Goal: Check status: Check status

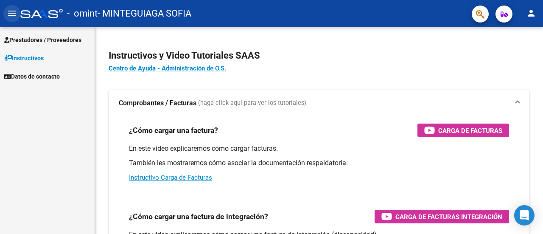
click at [8, 6] on button "menu" at bounding box center [11, 13] width 17 height 17
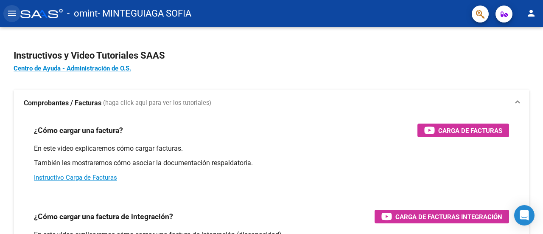
click at [14, 14] on mat-icon "menu" at bounding box center [12, 13] width 10 height 10
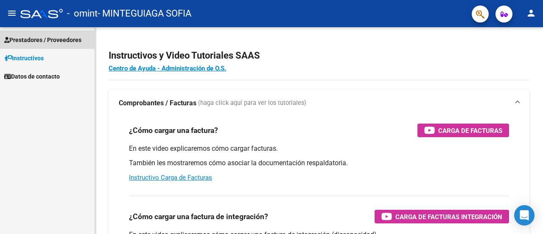
click at [88, 34] on link "Prestadores / Proveedores" at bounding box center [47, 40] width 95 height 18
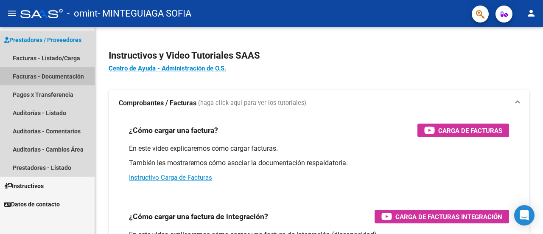
click at [71, 70] on link "Facturas - Documentación" at bounding box center [47, 76] width 95 height 18
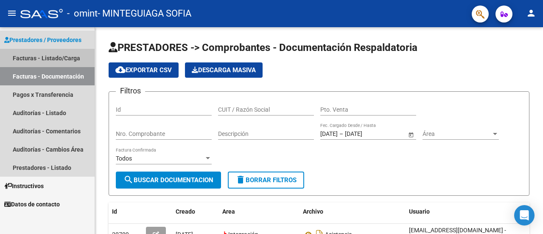
click at [69, 61] on link "Facturas - Listado/Carga" at bounding box center [47, 58] width 95 height 18
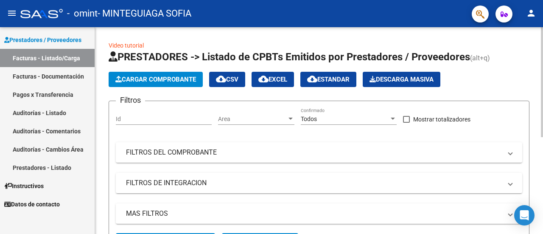
click at [542, 78] on div at bounding box center [542, 82] width 2 height 110
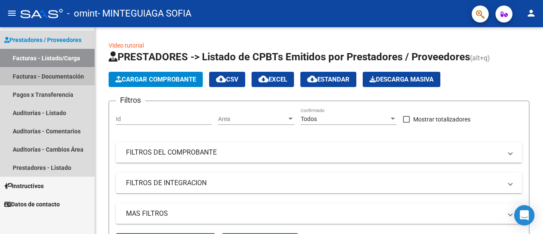
click at [66, 79] on link "Facturas - Documentación" at bounding box center [47, 76] width 95 height 18
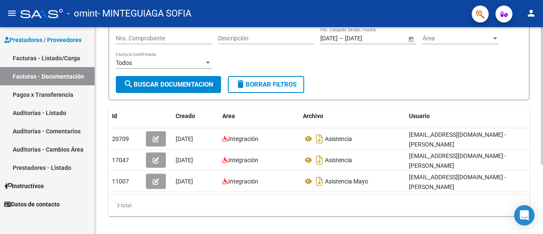
scroll to position [96, 0]
click at [542, 167] on div at bounding box center [542, 158] width 2 height 137
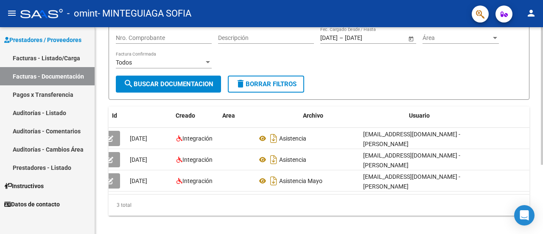
scroll to position [0, 0]
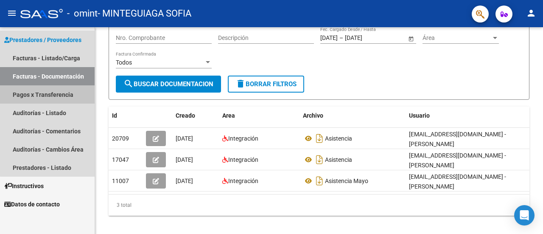
click at [64, 102] on link "Pagos x Transferencia" at bounding box center [47, 94] width 95 height 18
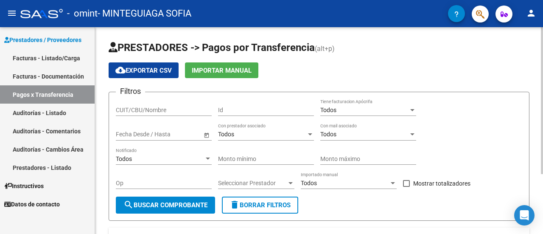
scroll to position [84, 0]
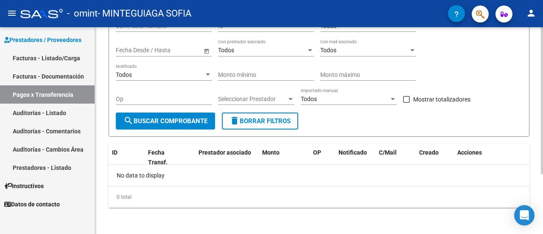
click at [542, 152] on div at bounding box center [542, 159] width 2 height 147
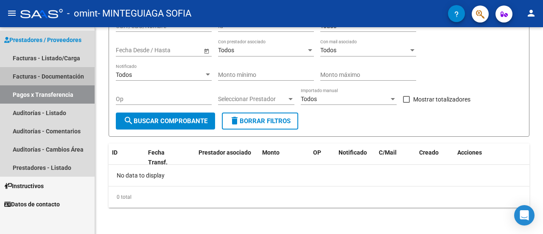
click at [36, 78] on link "Facturas - Documentación" at bounding box center [47, 76] width 95 height 18
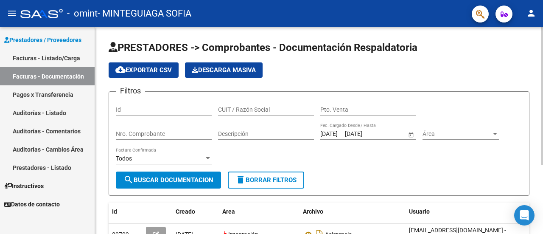
scroll to position [104, 0]
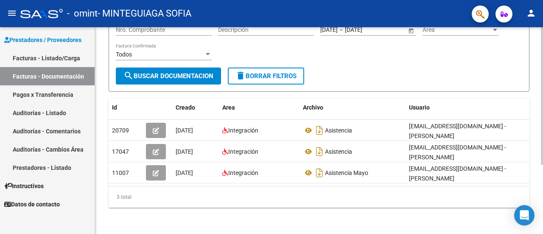
click at [542, 156] on div at bounding box center [542, 164] width 2 height 137
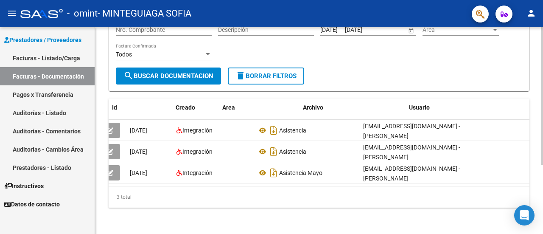
scroll to position [0, 0]
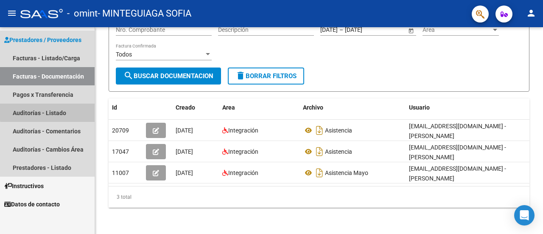
click at [69, 110] on link "Auditorías - Listado" at bounding box center [47, 112] width 95 height 18
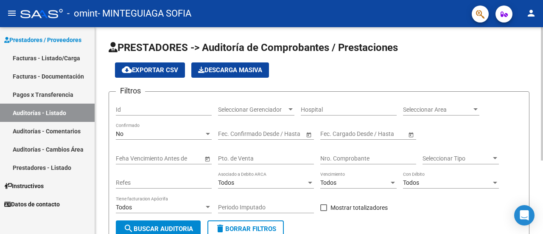
scroll to position [114, 0]
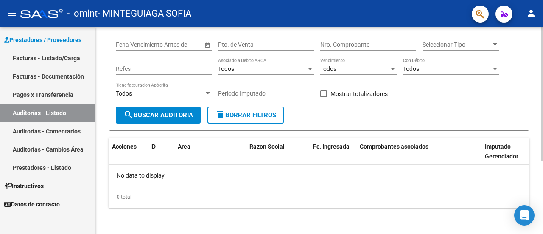
click at [542, 188] on div at bounding box center [542, 166] width 2 height 133
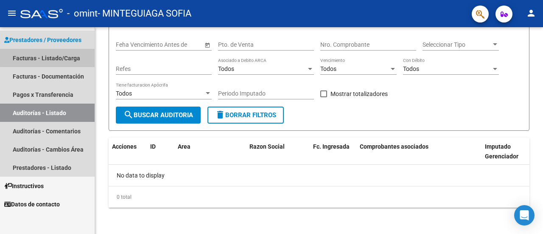
click at [64, 52] on link "Facturas - Listado/Carga" at bounding box center [47, 58] width 95 height 18
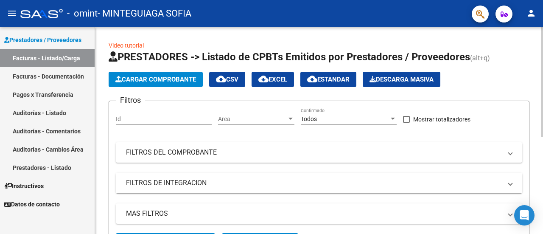
scroll to position [181, 0]
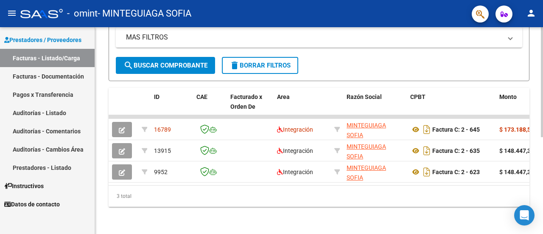
click at [542, 198] on div at bounding box center [542, 179] width 2 height 110
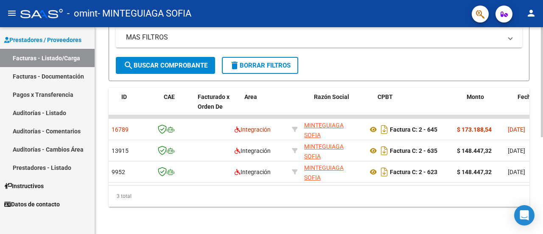
scroll to position [0, 0]
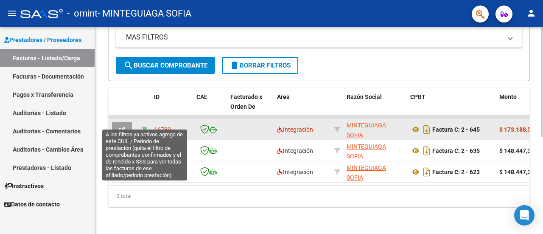
click at [142, 126] on icon at bounding box center [145, 129] width 6 height 6
type input "202507"
type input "20561243396"
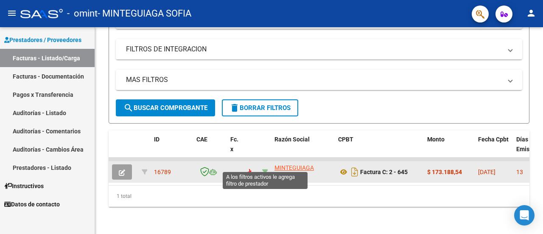
click at [265, 169] on icon at bounding box center [265, 172] width 6 height 6
type input "27375574581"
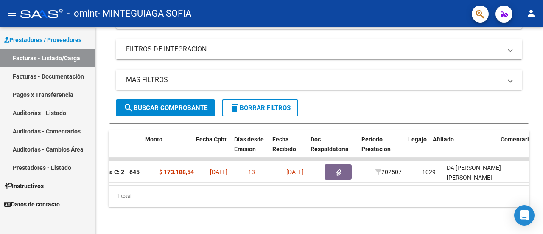
scroll to position [0, 282]
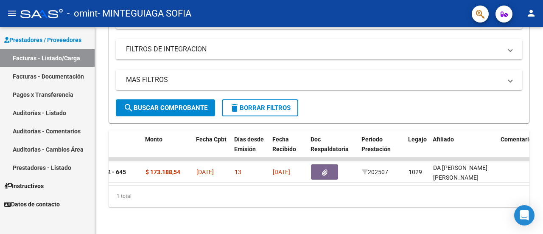
drag, startPoint x: 307, startPoint y: 186, endPoint x: 126, endPoint y: 195, distance: 180.9
click at [126, 195] on div "1 total" at bounding box center [319, 195] width 421 height 21
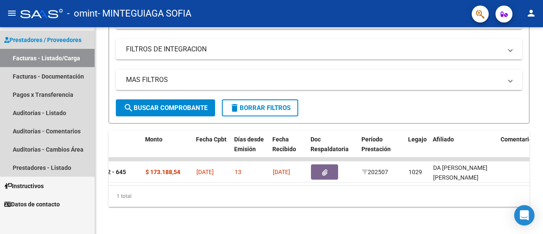
click at [78, 56] on link "Facturas - Listado/Carga" at bounding box center [47, 58] width 95 height 18
click at [78, 70] on link "Facturas - Documentación" at bounding box center [47, 76] width 95 height 18
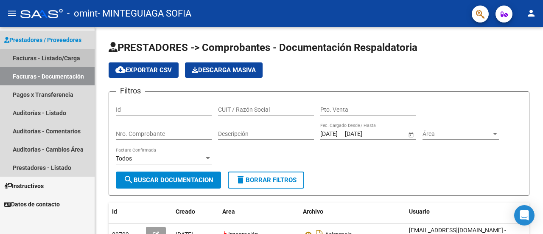
click at [74, 64] on link "Facturas - Listado/Carga" at bounding box center [47, 58] width 95 height 18
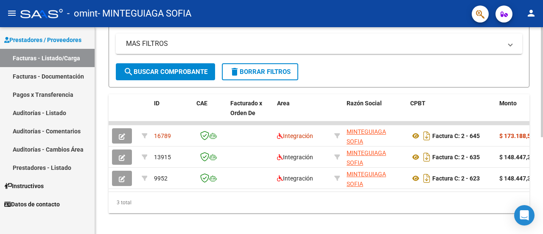
click at [542, 184] on div at bounding box center [542, 175] width 2 height 110
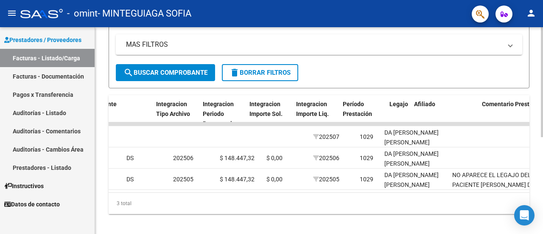
scroll to position [0, 903]
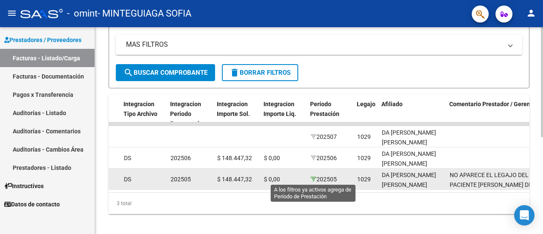
click at [312, 178] on icon at bounding box center [313, 179] width 6 height 6
type input "202505"
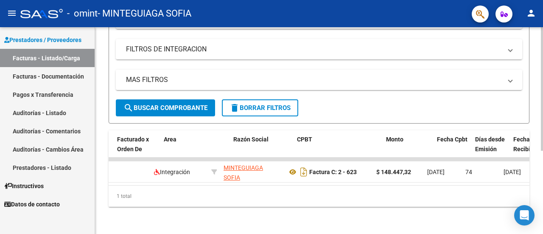
scroll to position [0, 0]
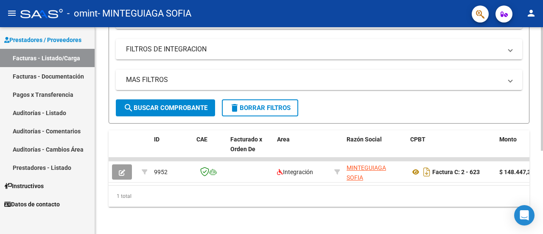
click at [405, 199] on div "1 total" at bounding box center [319, 195] width 421 height 21
